Goal: Navigation & Orientation: Find specific page/section

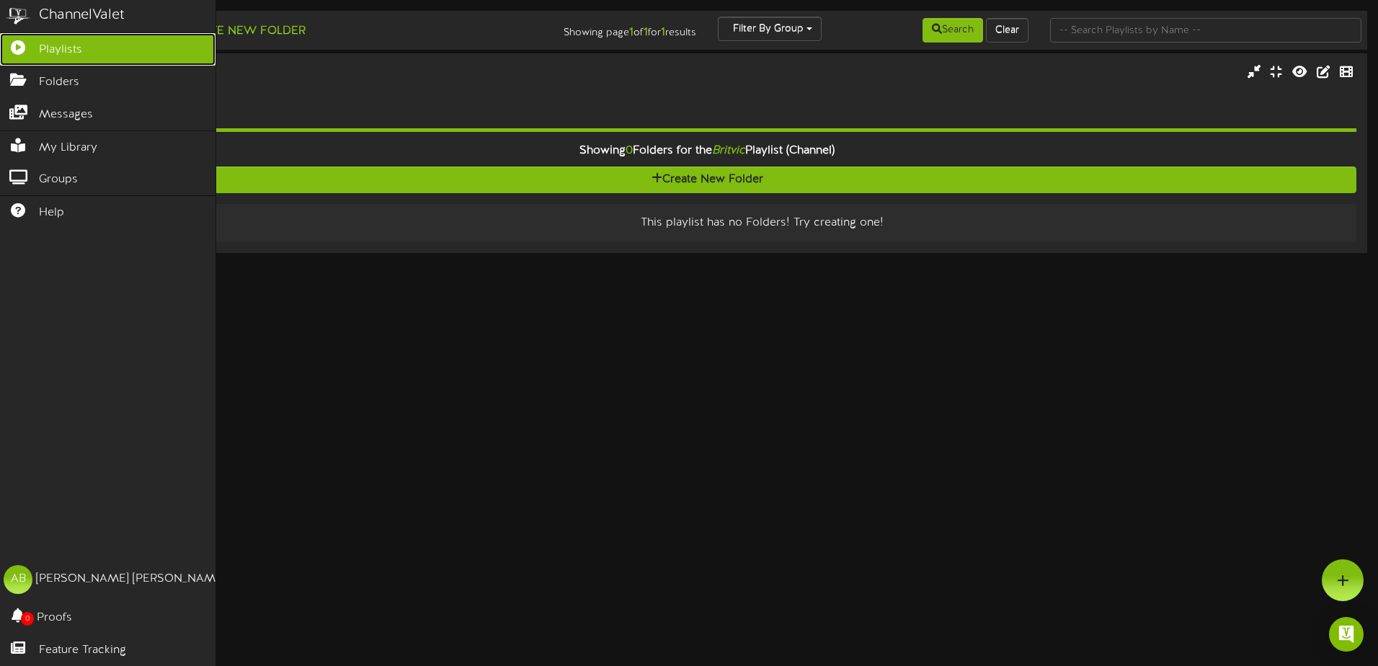
click at [56, 43] on span "Playlists" at bounding box center [60, 50] width 43 height 17
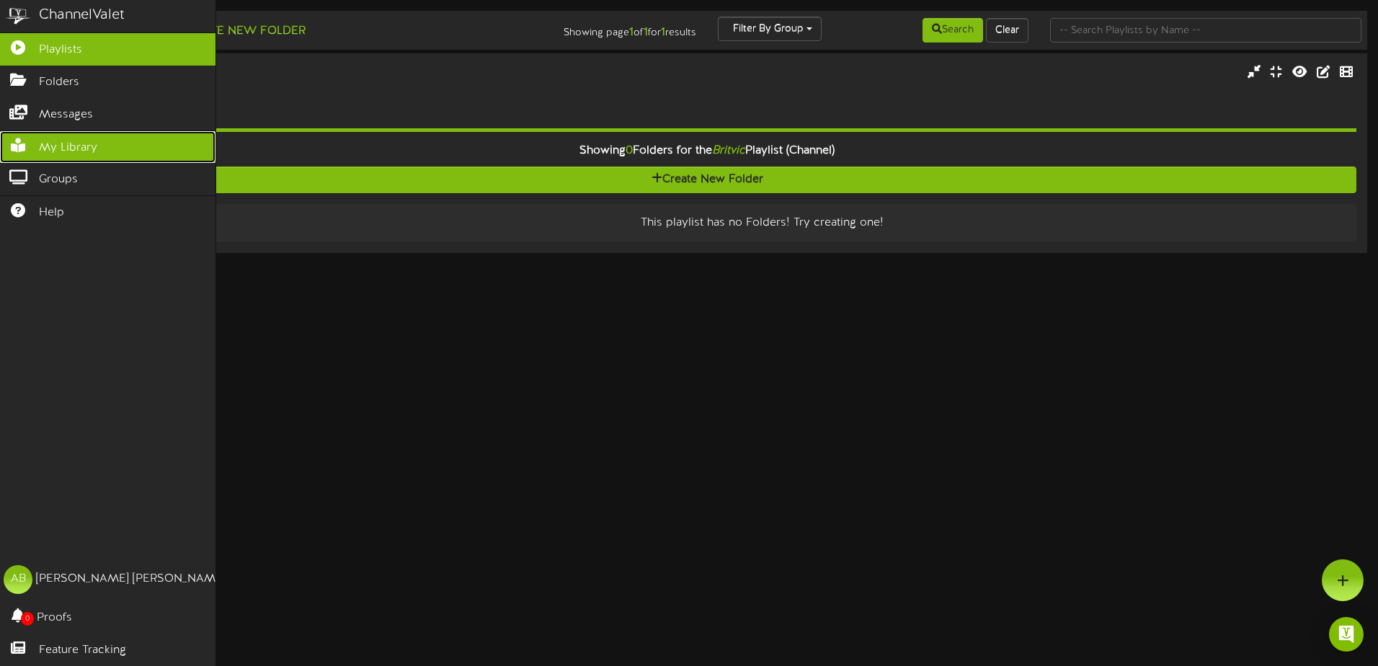
click at [39, 145] on span "My Library" at bounding box center [68, 148] width 58 height 17
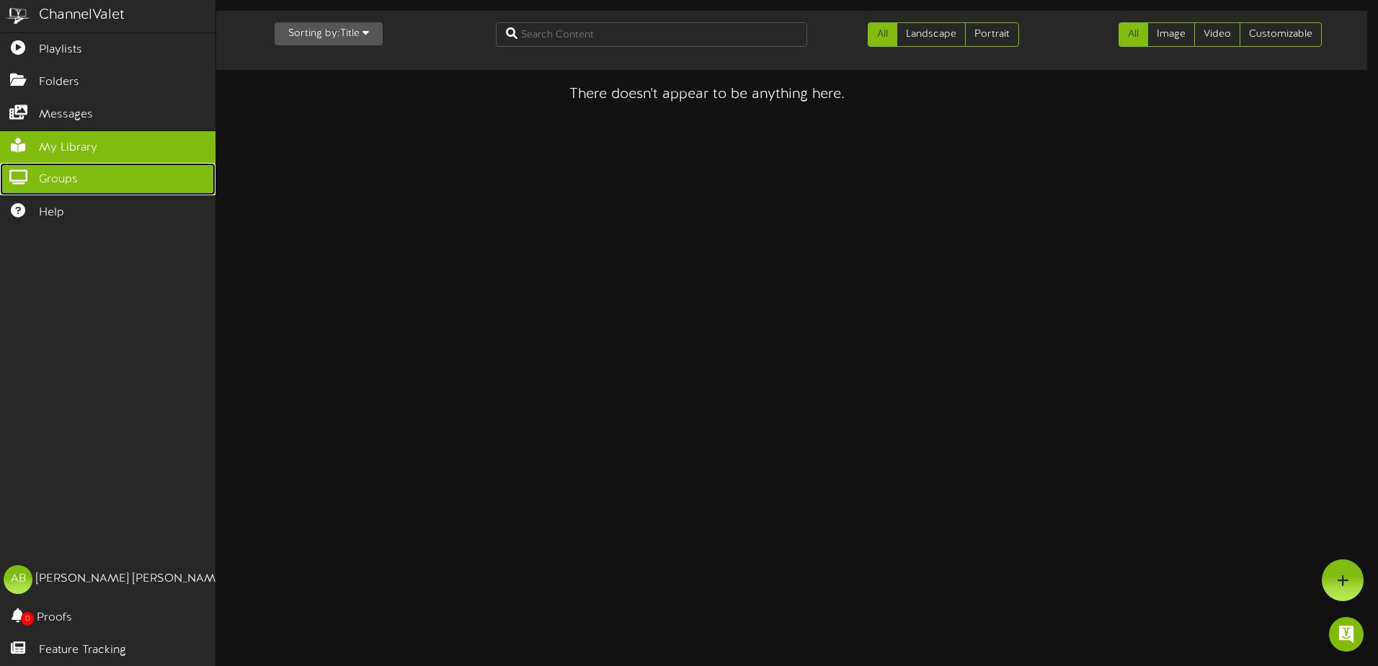
click at [59, 172] on span "Groups" at bounding box center [58, 180] width 39 height 17
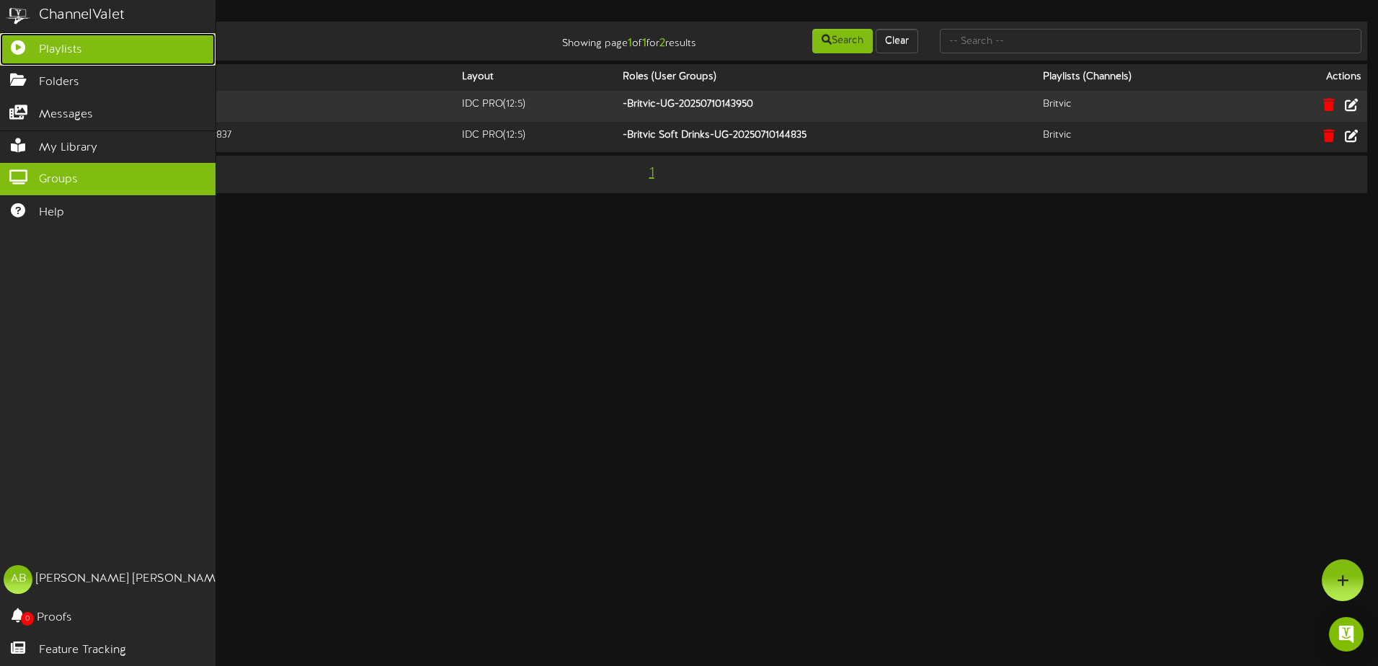
click at [51, 50] on span "Playlists" at bounding box center [60, 50] width 43 height 17
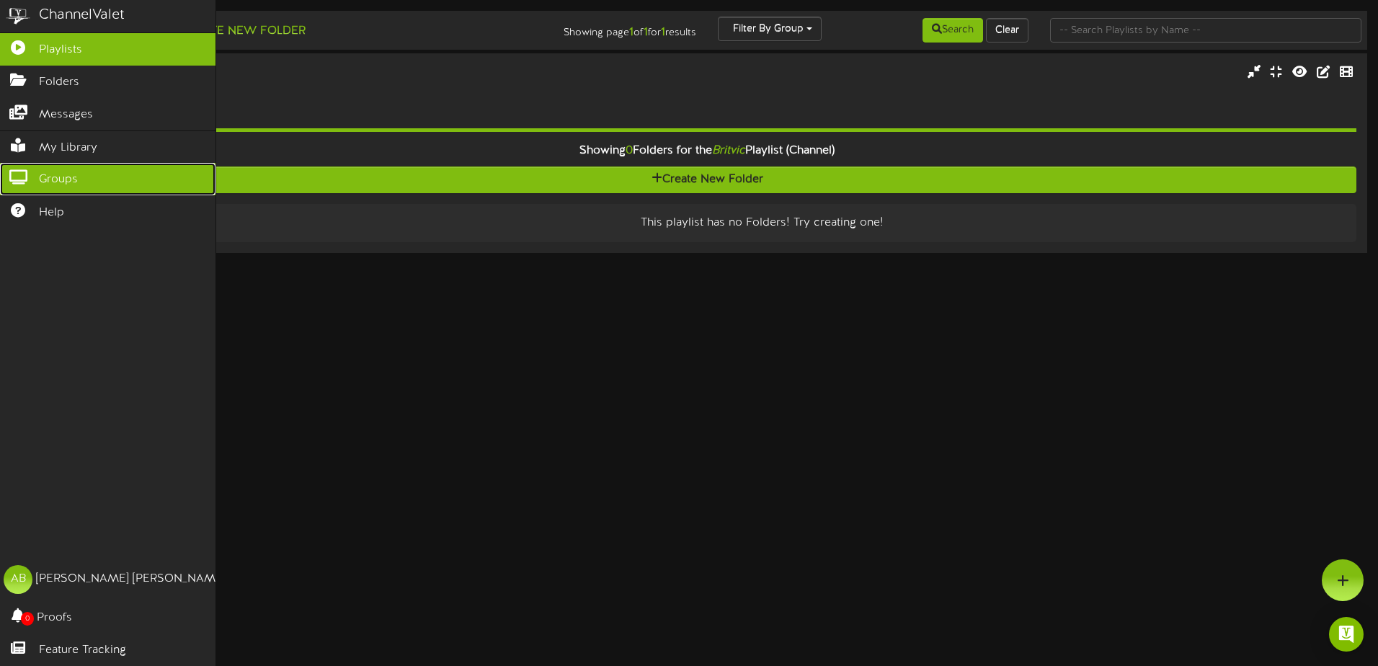
click at [30, 175] on icon at bounding box center [18, 175] width 36 height 11
